Goal: Find specific page/section: Find specific page/section

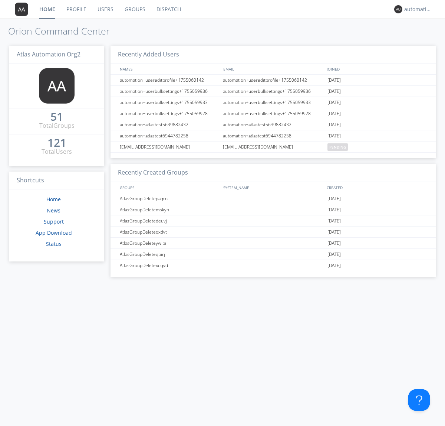
click at [168, 9] on link "Dispatch" at bounding box center [169, 9] width 36 height 19
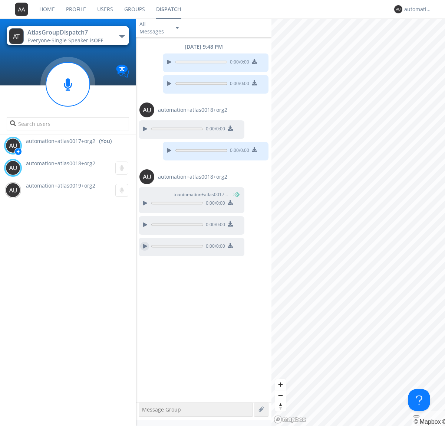
click at [145, 246] on div at bounding box center [144, 246] width 9 height 9
click at [416, 9] on div "automation+atlas0017+org2" at bounding box center [418, 9] width 28 height 7
